Goal: Navigation & Orientation: Find specific page/section

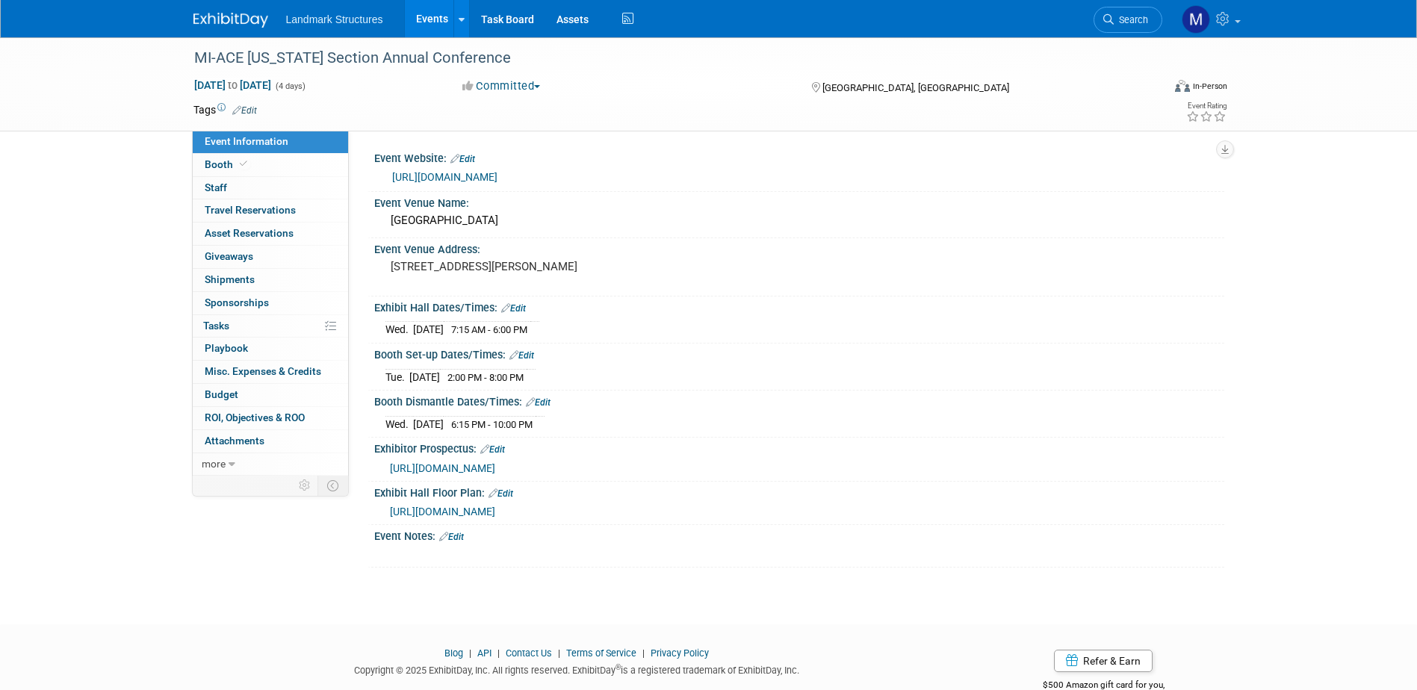
click at [432, 16] on link "Events" at bounding box center [432, 18] width 55 height 37
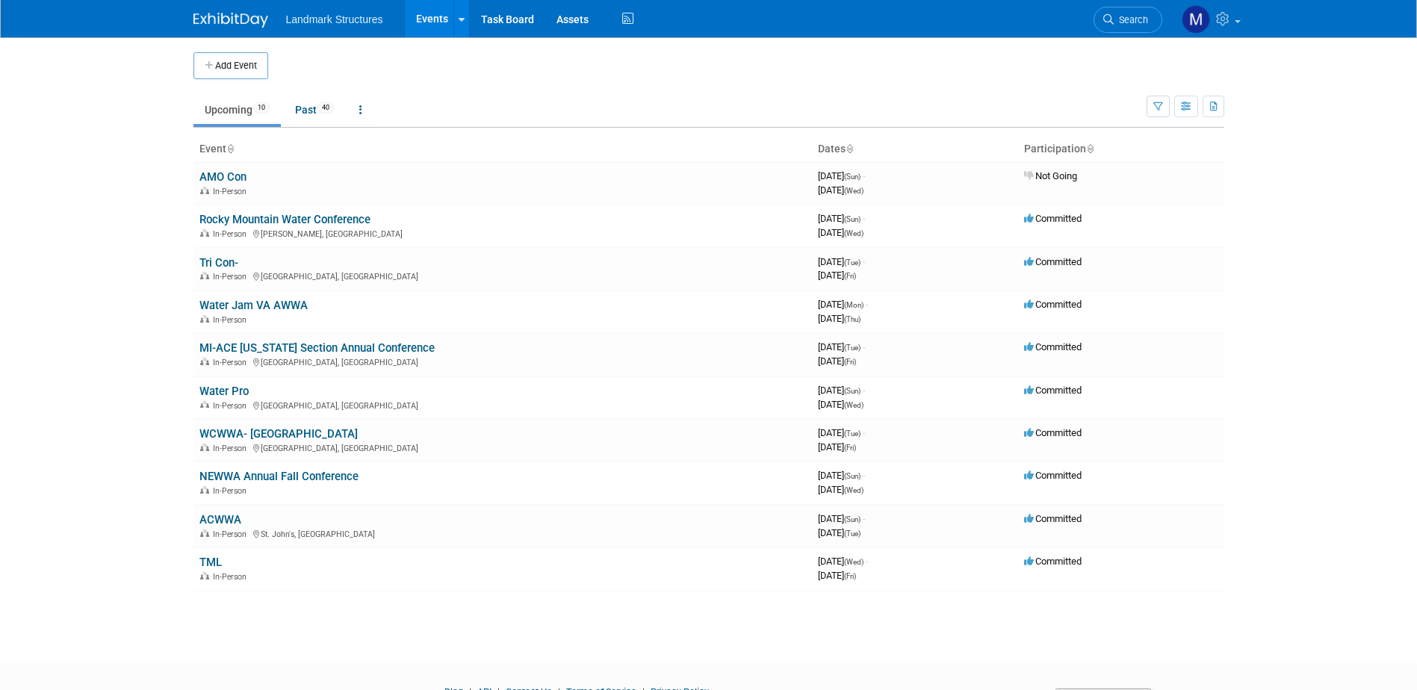
drag, startPoint x: 221, startPoint y: 390, endPoint x: 221, endPoint y: 379, distance: 10.5
click at [221, 389] on link "Water Pro" at bounding box center [223, 391] width 49 height 13
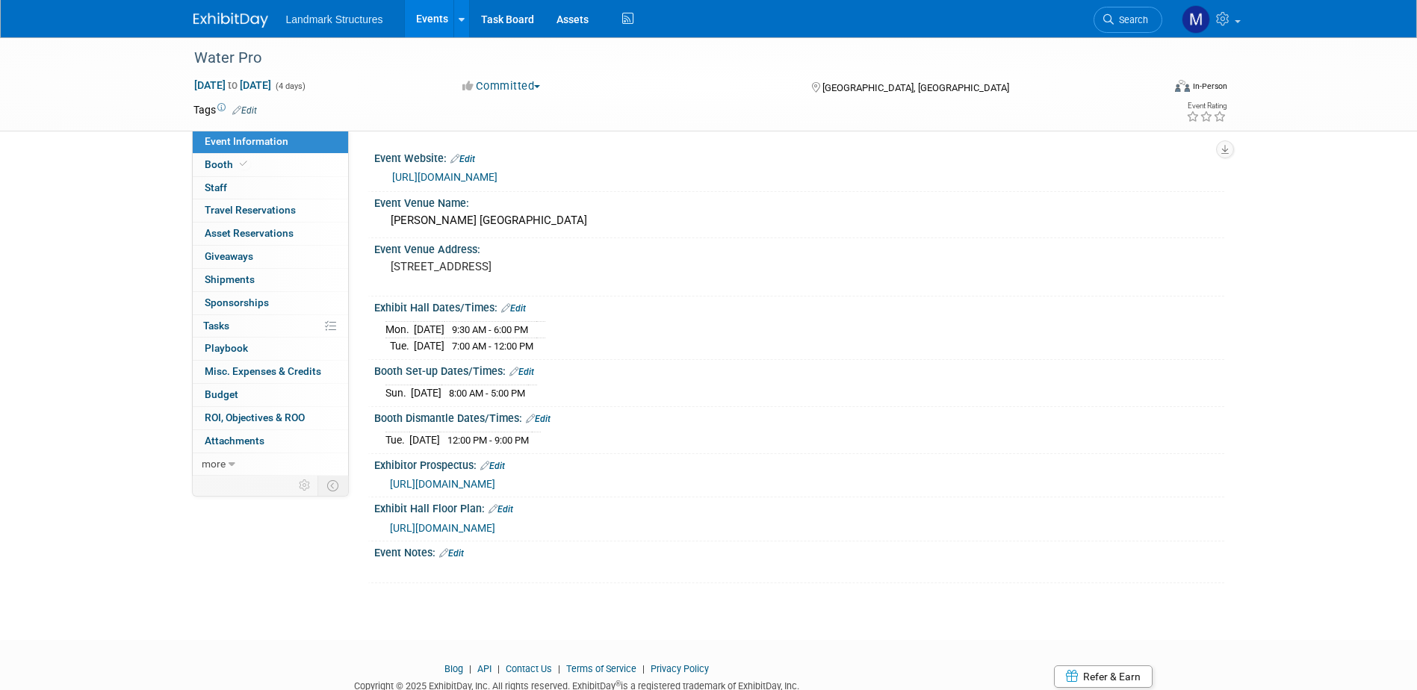
click at [448, 22] on link "Events" at bounding box center [432, 18] width 55 height 37
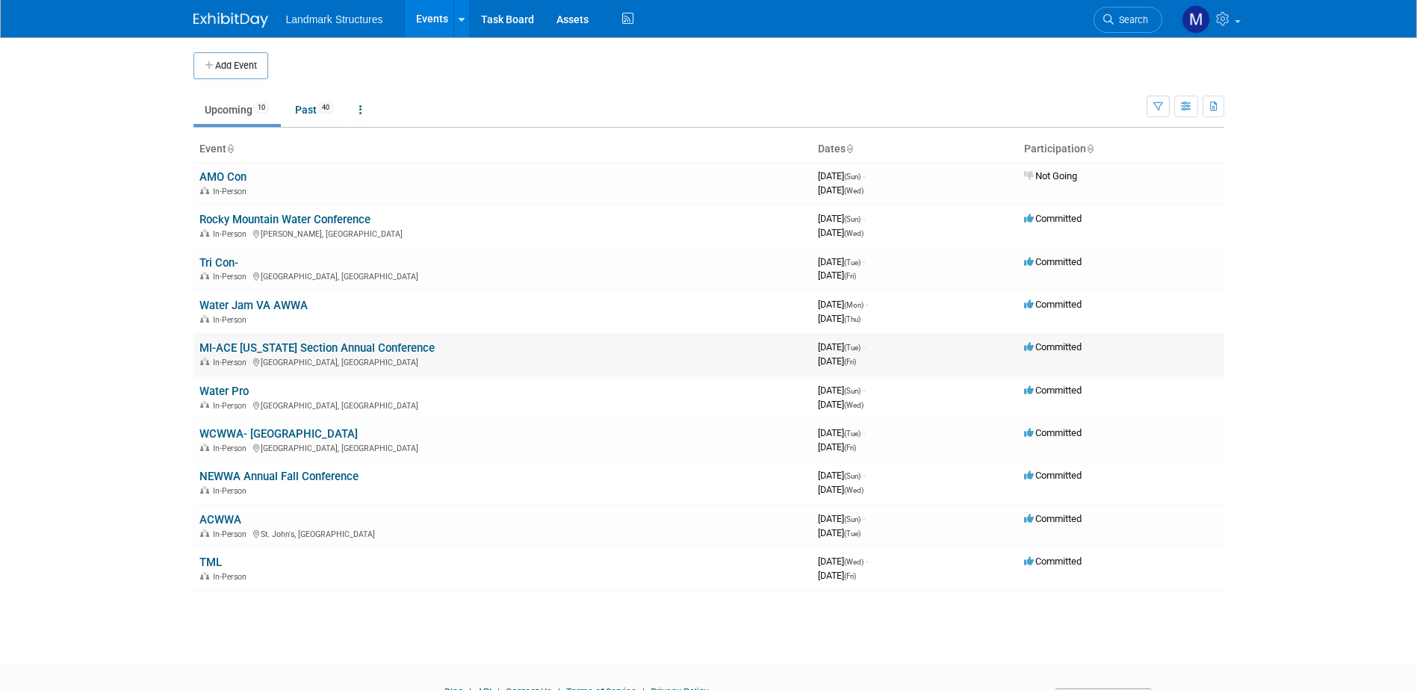
click at [233, 355] on td "MI-ACE Michigan Section Annual Conference In-Person Port Huron, MI" at bounding box center [502, 354] width 618 height 43
